Goal: Find specific page/section: Find specific page/section

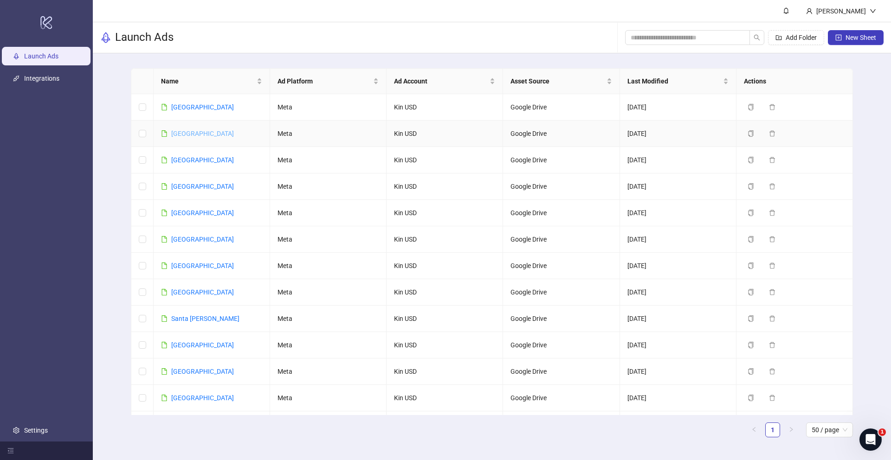
click at [178, 136] on link "[GEOGRAPHIC_DATA]" at bounding box center [202, 133] width 63 height 7
click at [173, 109] on link "[GEOGRAPHIC_DATA]" at bounding box center [202, 106] width 63 height 7
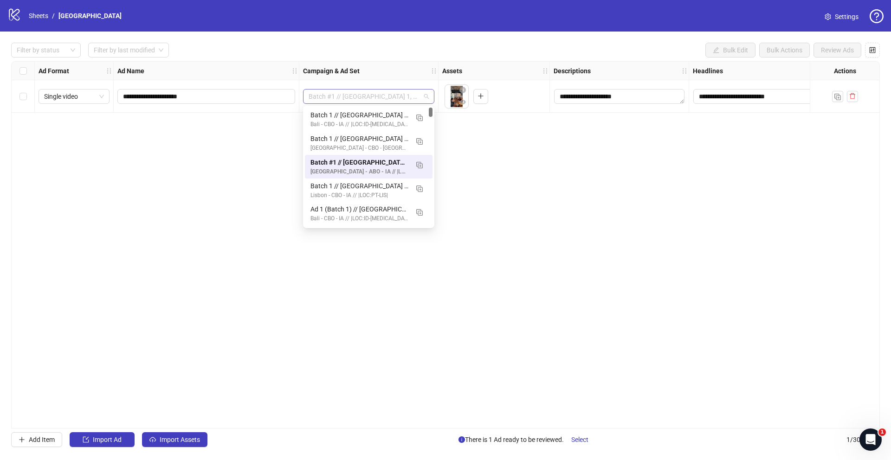
drag, startPoint x: 343, startPoint y: 97, endPoint x: 359, endPoint y: 97, distance: 15.3
click at [359, 97] on span "Batch #1 // [GEOGRAPHIC_DATA] 1, 2, 3 - ABO - IA // |LOC:JP-TKY| // Exclude 180…" at bounding box center [369, 97] width 120 height 14
click at [236, 200] on div "**********" at bounding box center [445, 244] width 868 height 367
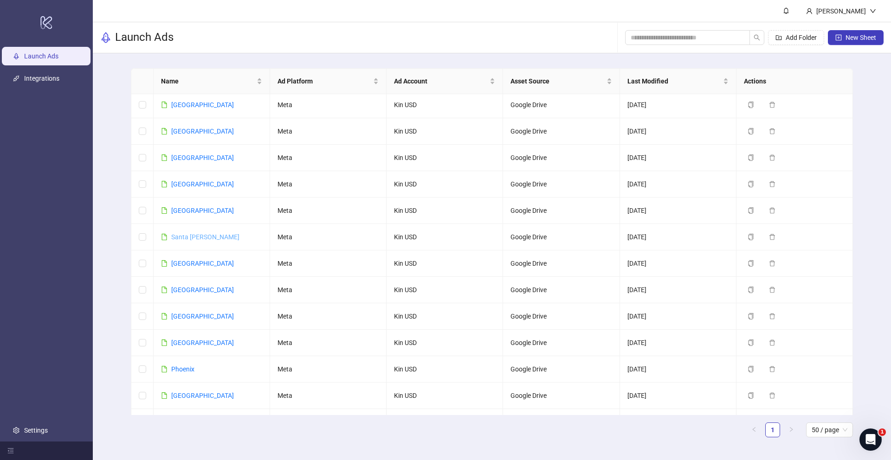
scroll to position [45, 0]
